Goal: Information Seeking & Learning: Learn about a topic

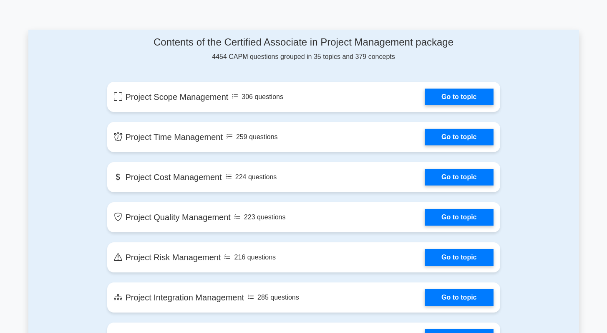
scroll to position [428, 0]
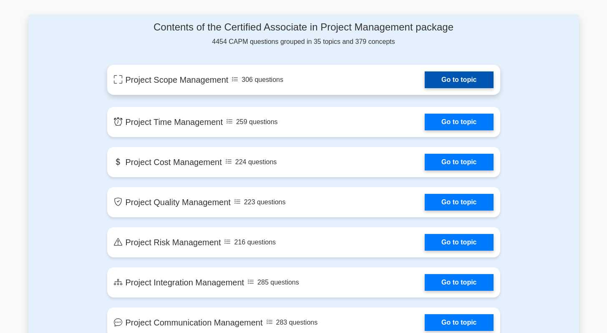
click at [456, 82] on link "Go to topic" at bounding box center [459, 79] width 68 height 17
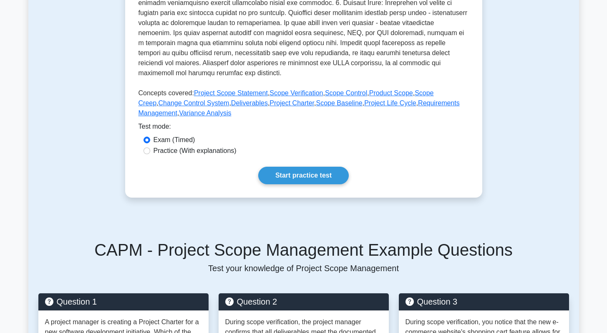
scroll to position [318, 0]
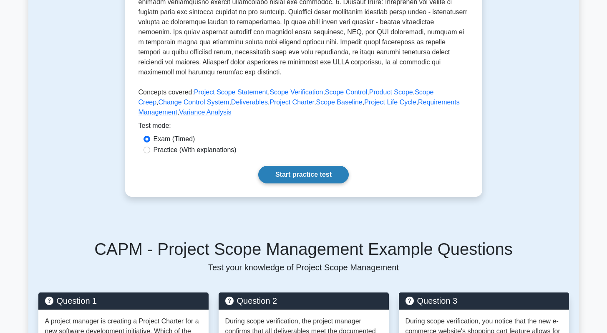
click at [320, 172] on link "Start practice test" at bounding box center [303, 175] width 91 height 18
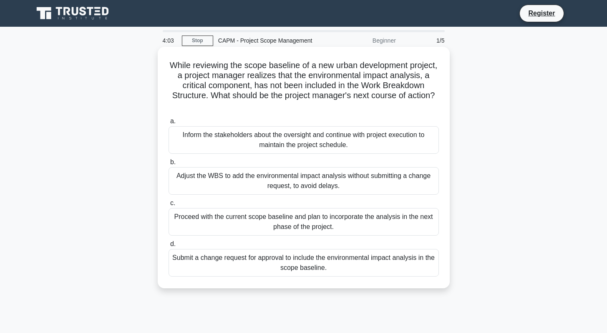
click at [238, 265] on div "Submit a change request for approval to include the environmental impact analys…" at bounding box center [304, 263] width 270 height 28
click at [169, 247] on input "d. Submit a change request for approval to include the environmental impact ana…" at bounding box center [169, 243] width 0 height 5
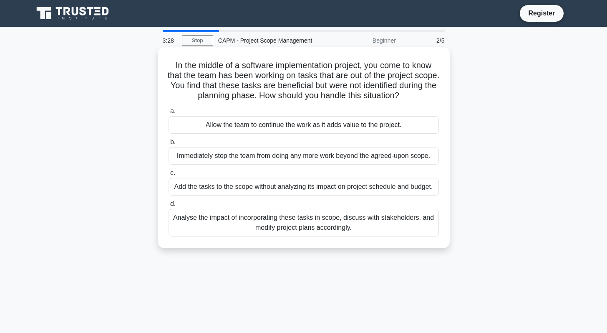
click at [300, 225] on div "Analyse the impact of incorporating these tasks in scope, discuss with stakehol…" at bounding box center [304, 223] width 270 height 28
click at [169, 207] on input "d. Analyse the impact of incorporating these tasks in scope, discuss with stake…" at bounding box center [169, 203] width 0 height 5
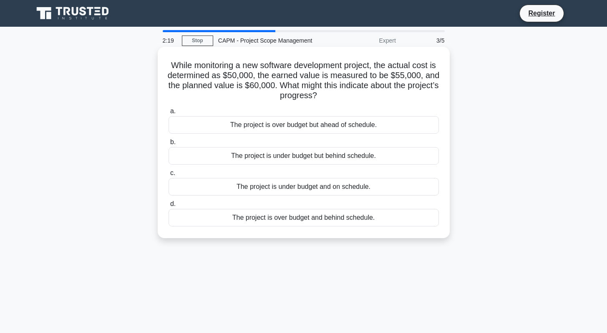
click at [333, 187] on div "The project is under budget and on schedule." at bounding box center [304, 187] width 270 height 18
click at [169, 176] on input "c. The project is under budget and on schedule." at bounding box center [169, 172] width 0 height 5
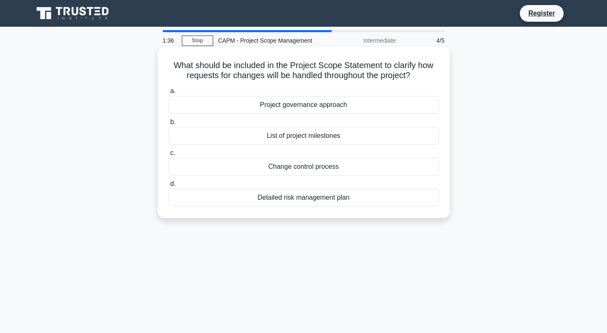
click at [305, 169] on div "Change control process" at bounding box center [304, 167] width 270 height 18
click at [169, 156] on input "c. Change control process" at bounding box center [169, 152] width 0 height 5
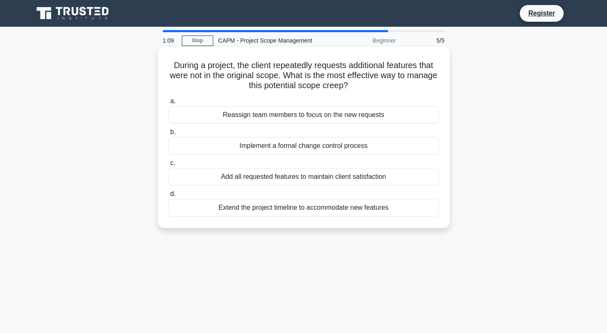
click at [288, 145] on div "Implement a formal change control process" at bounding box center [304, 146] width 270 height 18
click at [169, 135] on input "b. Implement a formal change control process" at bounding box center [169, 131] width 0 height 5
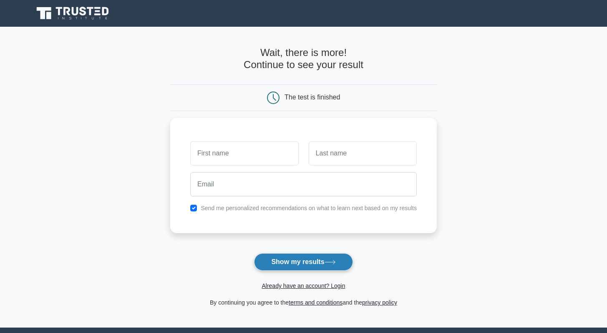
click at [302, 266] on button "Show my results" at bounding box center [303, 262] width 99 height 18
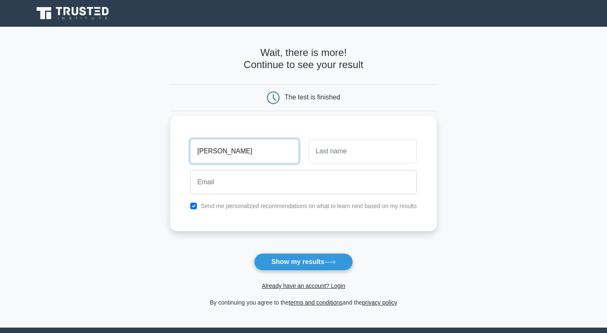
type input "ALEX"
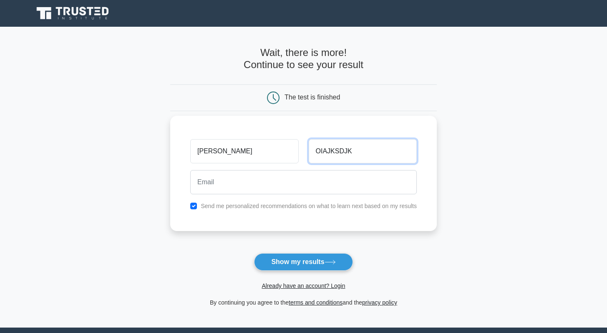
type input "OIAJKSDJK"
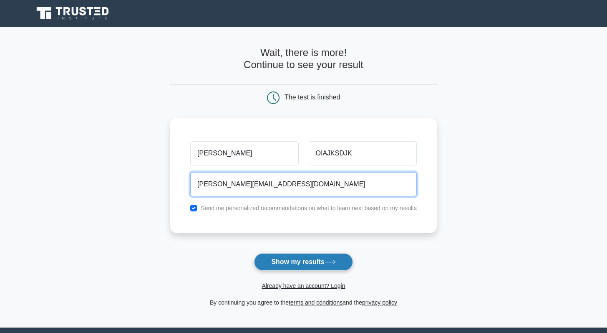
type input "ALEX_SHISLLER@HOTMAIL.COM"
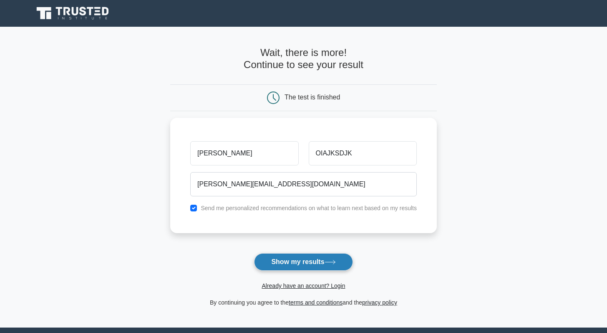
click at [315, 262] on button "Show my results" at bounding box center [303, 262] width 99 height 18
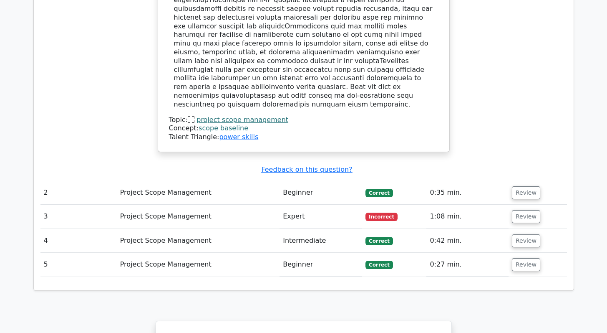
scroll to position [1026, 0]
click at [303, 204] on td "Expert" at bounding box center [321, 216] width 83 height 24
click at [291, 204] on td "Expert" at bounding box center [321, 216] width 83 height 24
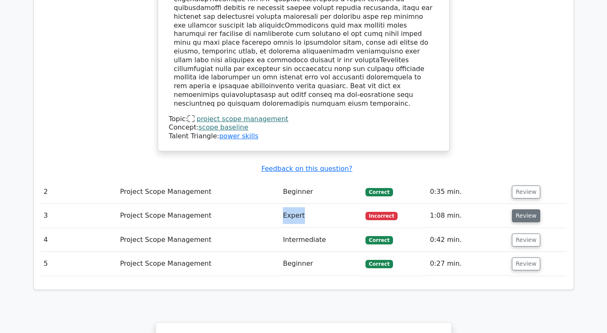
click at [523, 209] on button "Review" at bounding box center [526, 215] width 28 height 13
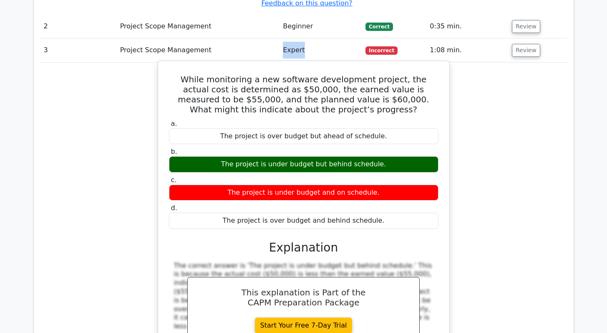
scroll to position [1190, 0]
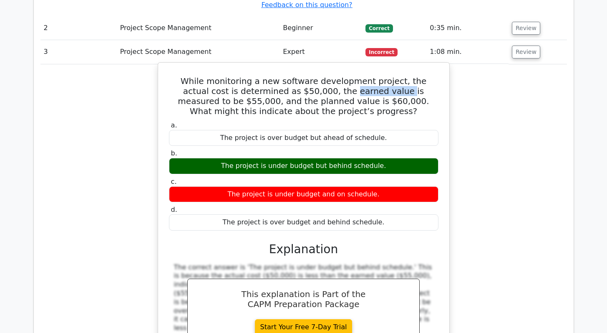
drag, startPoint x: 280, startPoint y: 44, endPoint x: 329, endPoint y: 44, distance: 49.7
click at [329, 76] on h5 "While monitoring a new software development project, the actual cost is determi…" at bounding box center [303, 96] width 271 height 40
copy h5 "earned value"
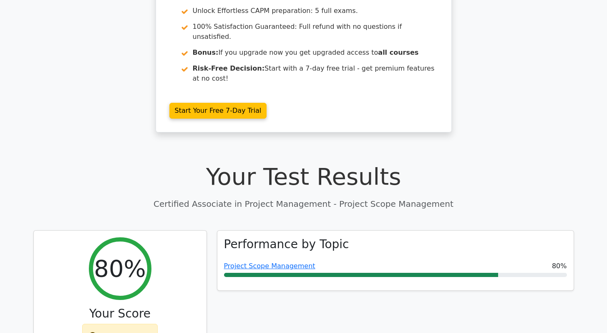
scroll to position [0, 0]
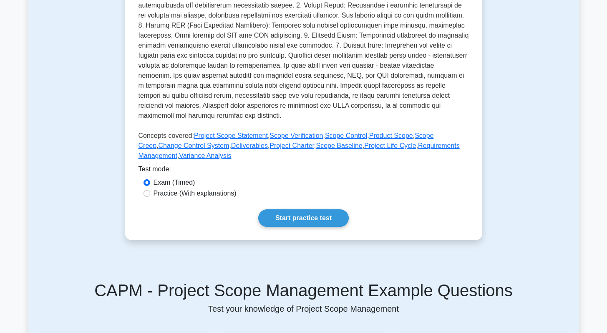
scroll to position [305, 0]
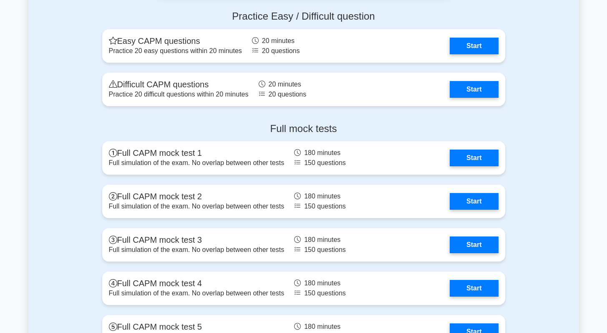
scroll to position [2264, 0]
